Goal: Task Accomplishment & Management: Use online tool/utility

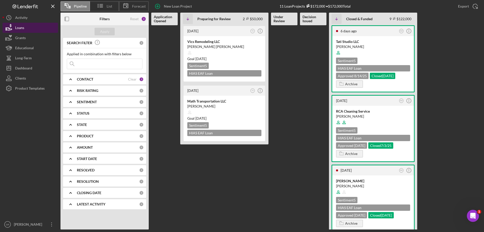
click at [42, 28] on button "Loans" at bounding box center [30, 28] width 55 height 10
click at [221, 108] on div at bounding box center [224, 112] width 74 height 10
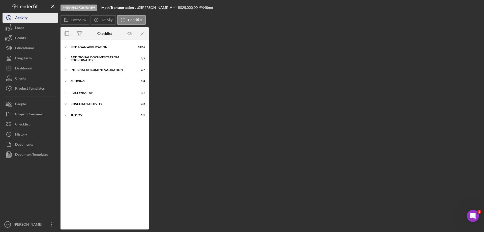
click at [36, 19] on button "Icon/History Activity" at bounding box center [30, 18] width 55 height 10
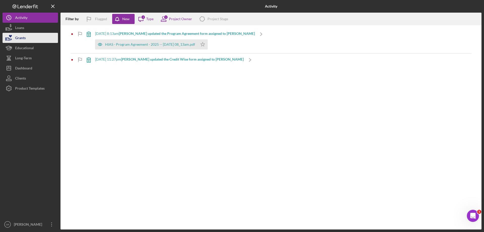
click at [23, 34] on div "Grants" at bounding box center [20, 38] width 11 height 11
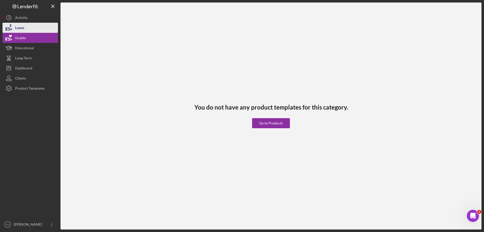
click at [22, 26] on div "Loans" at bounding box center [19, 28] width 9 height 11
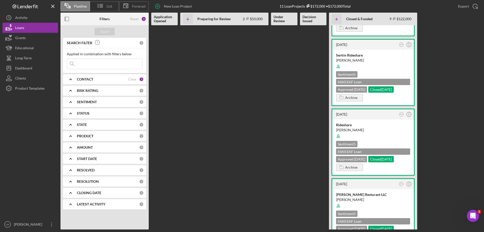
scroll to position [170, 0]
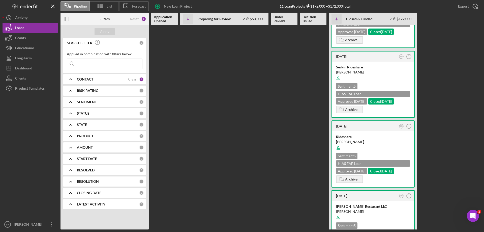
click at [83, 77] on b "CONTACT" at bounding box center [85, 79] width 16 height 4
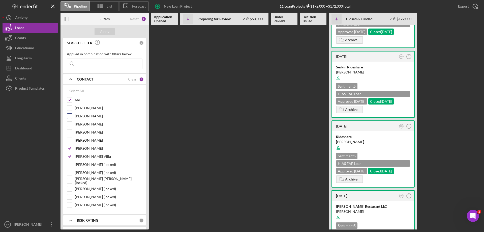
click at [87, 116] on label "[PERSON_NAME]" at bounding box center [109, 115] width 68 height 5
click at [72, 116] on input "[PERSON_NAME]" at bounding box center [69, 115] width 5 height 5
checkbox input "true"
click at [111, 33] on button "Apply" at bounding box center [104, 32] width 20 height 8
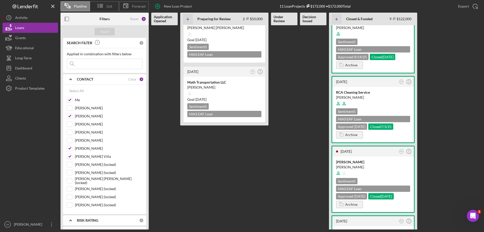
scroll to position [0, 0]
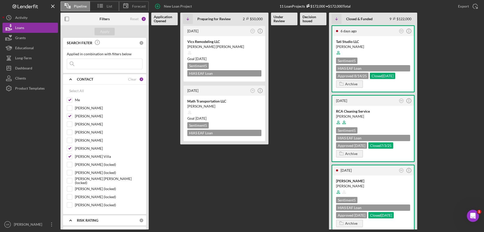
click at [304, 118] on Issued at bounding box center [313, 127] width 26 height 204
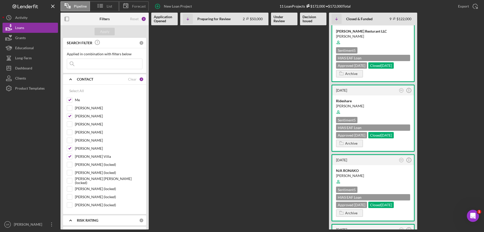
scroll to position [422, 0]
